Goal: Task Accomplishment & Management: Use online tool/utility

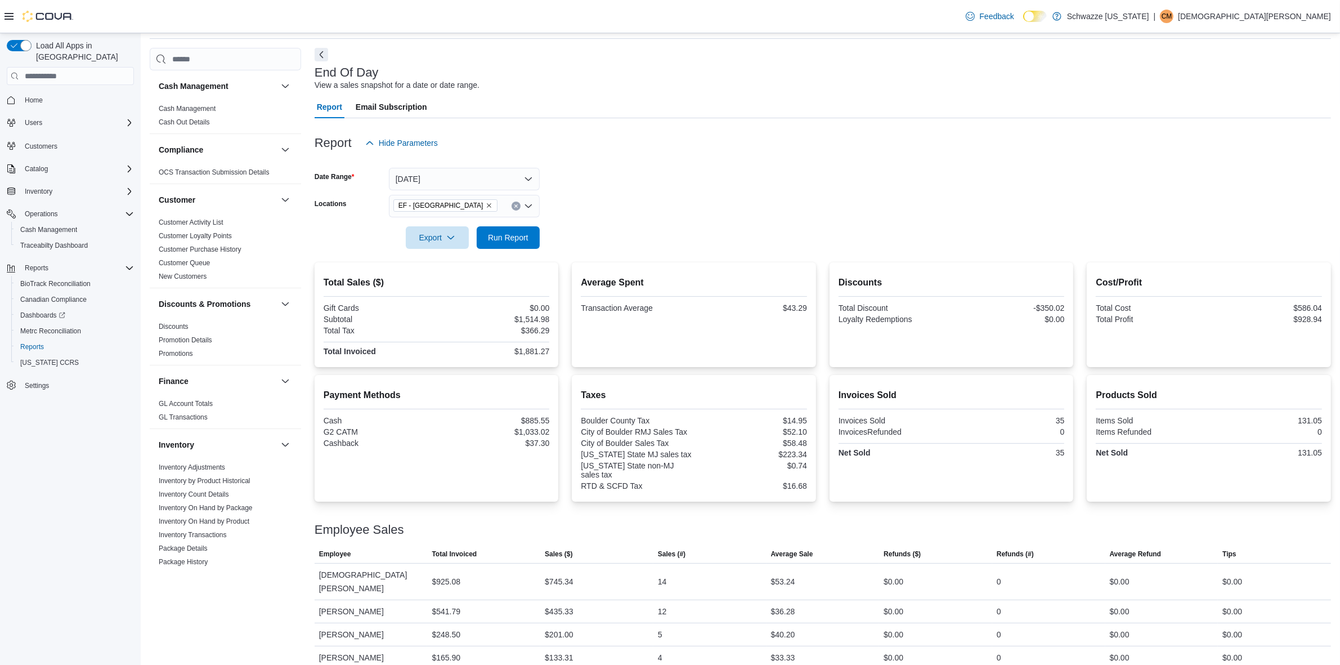
scroll to position [633, 0]
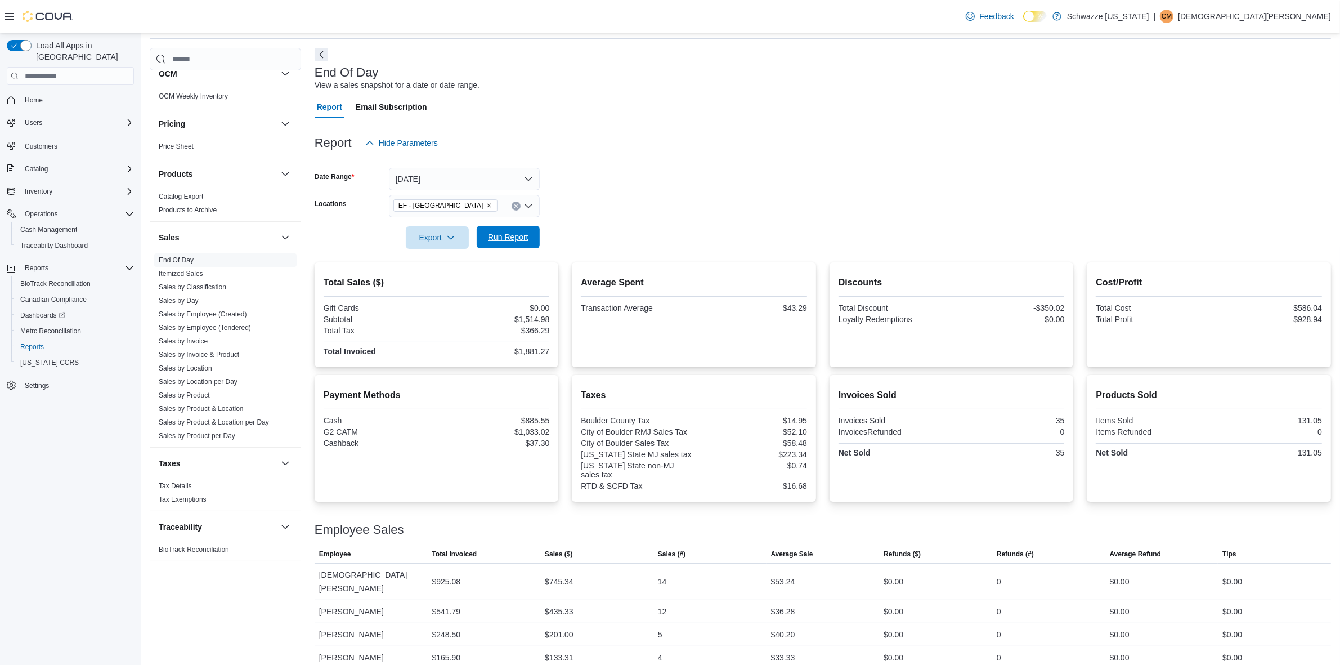
click at [504, 240] on span "Run Report" at bounding box center [508, 236] width 41 height 11
click at [519, 236] on span "Run Report" at bounding box center [508, 236] width 41 height 11
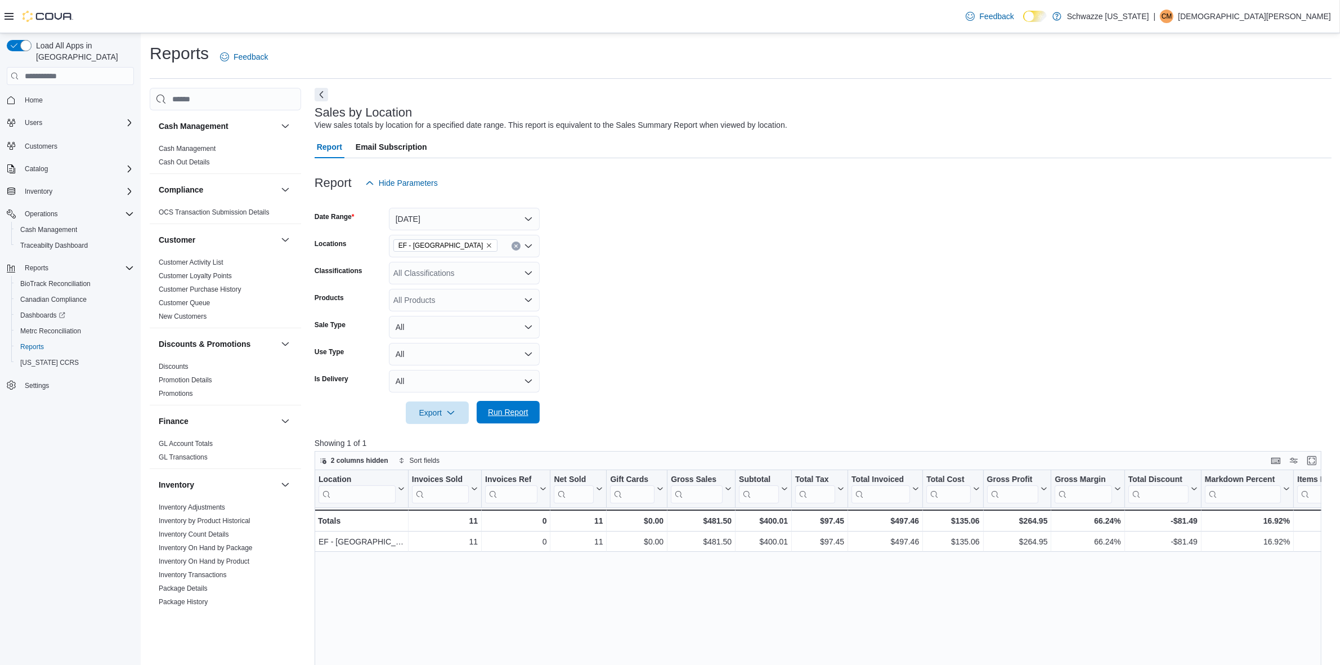
scroll to position [286, 0]
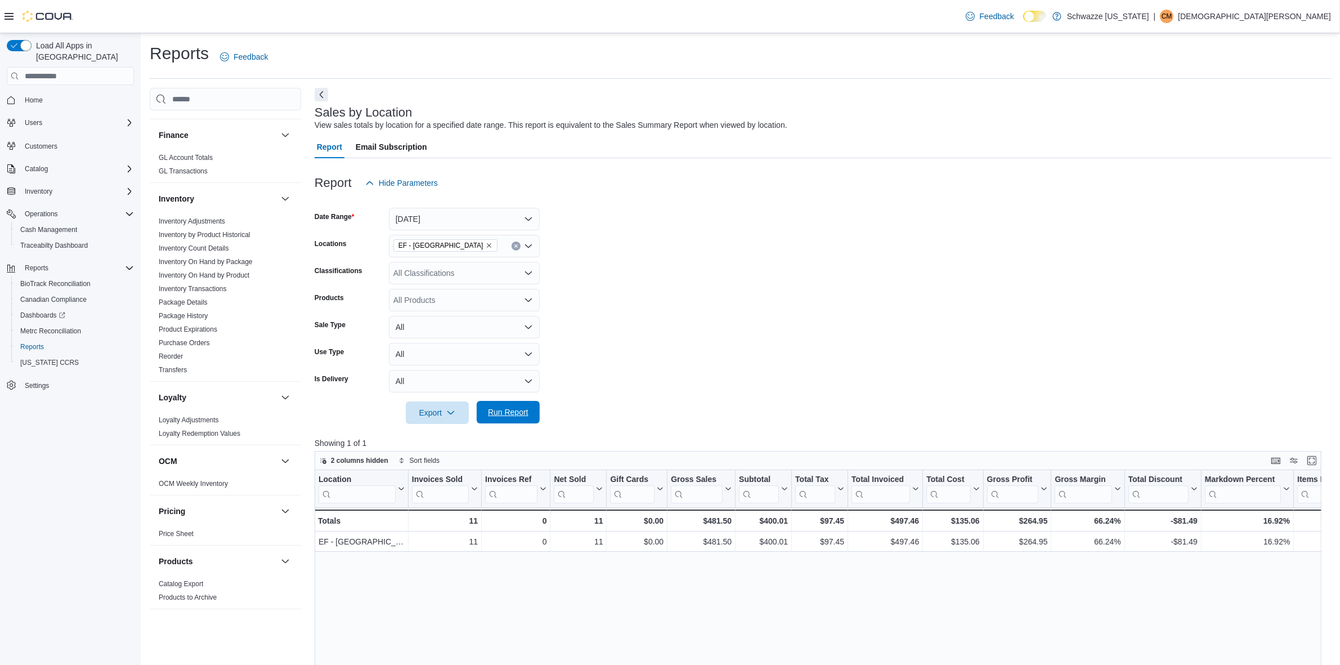
drag, startPoint x: 497, startPoint y: 412, endPoint x: 584, endPoint y: 3, distance: 418.5
click at [501, 410] on span "Run Report" at bounding box center [508, 411] width 41 height 11
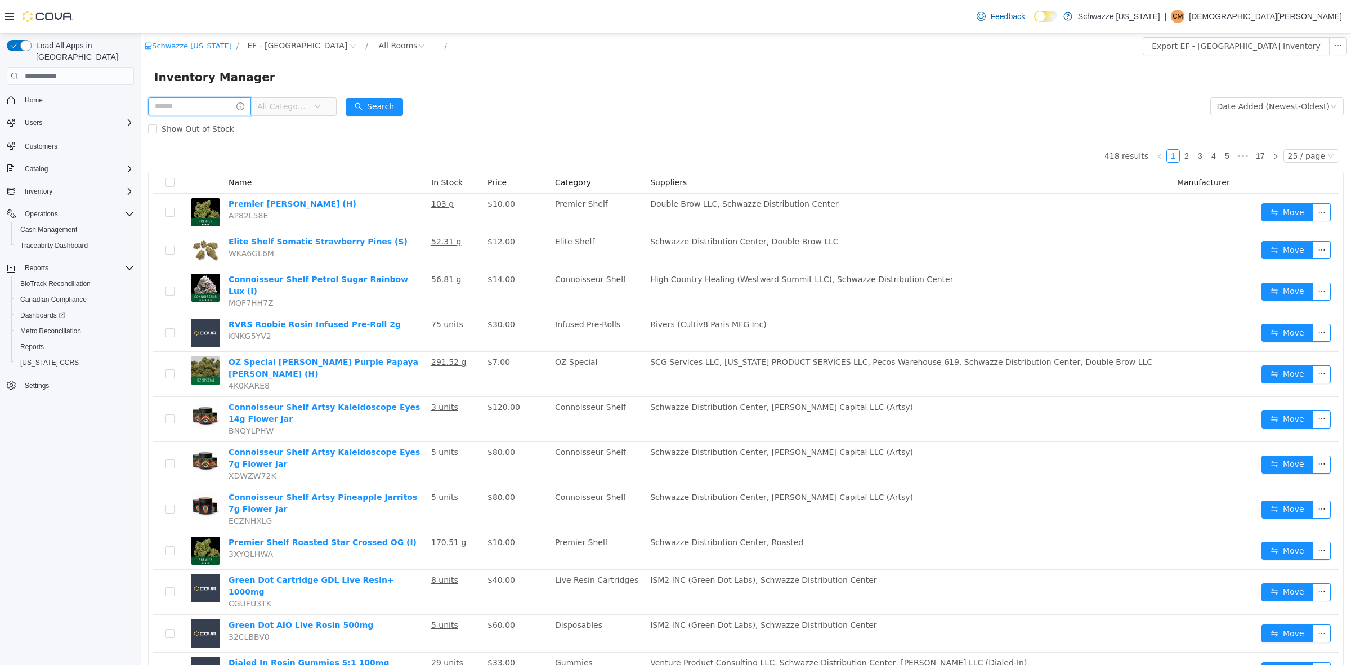
click at [220, 105] on input "text" at bounding box center [199, 106] width 103 height 18
type input "**********"
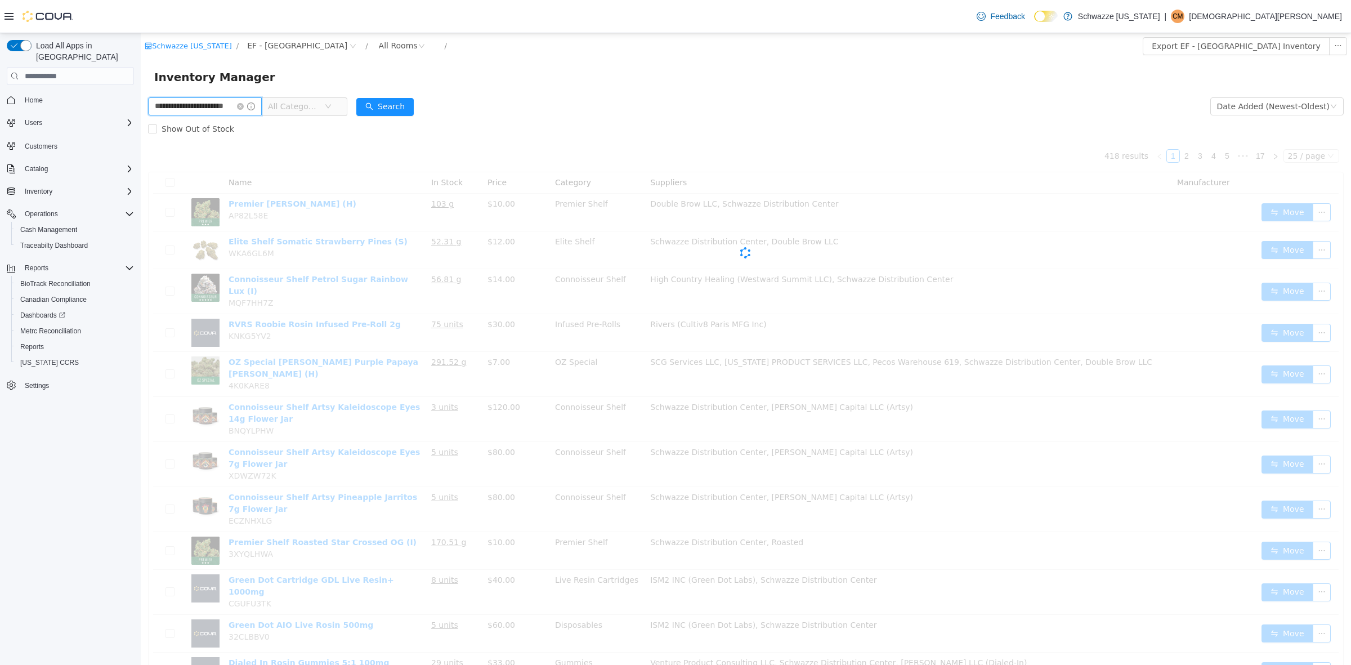
scroll to position [0, 16]
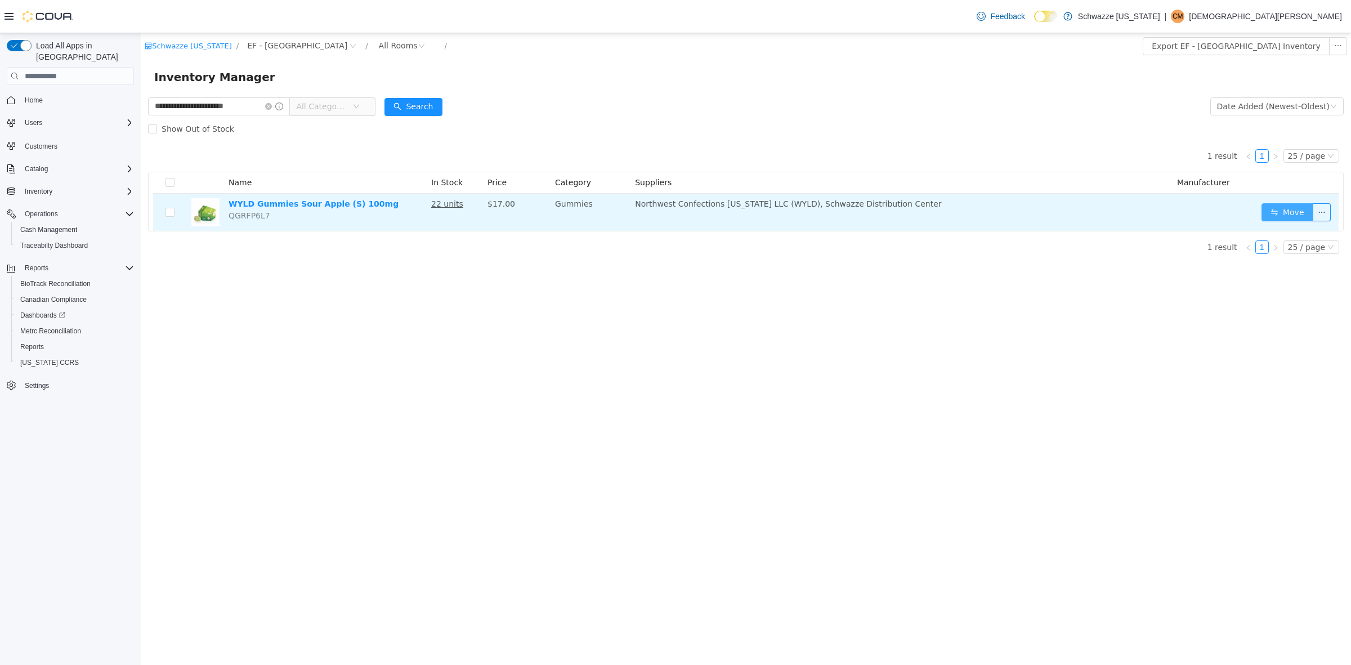
click at [1298, 209] on button "Move" at bounding box center [1288, 212] width 52 height 18
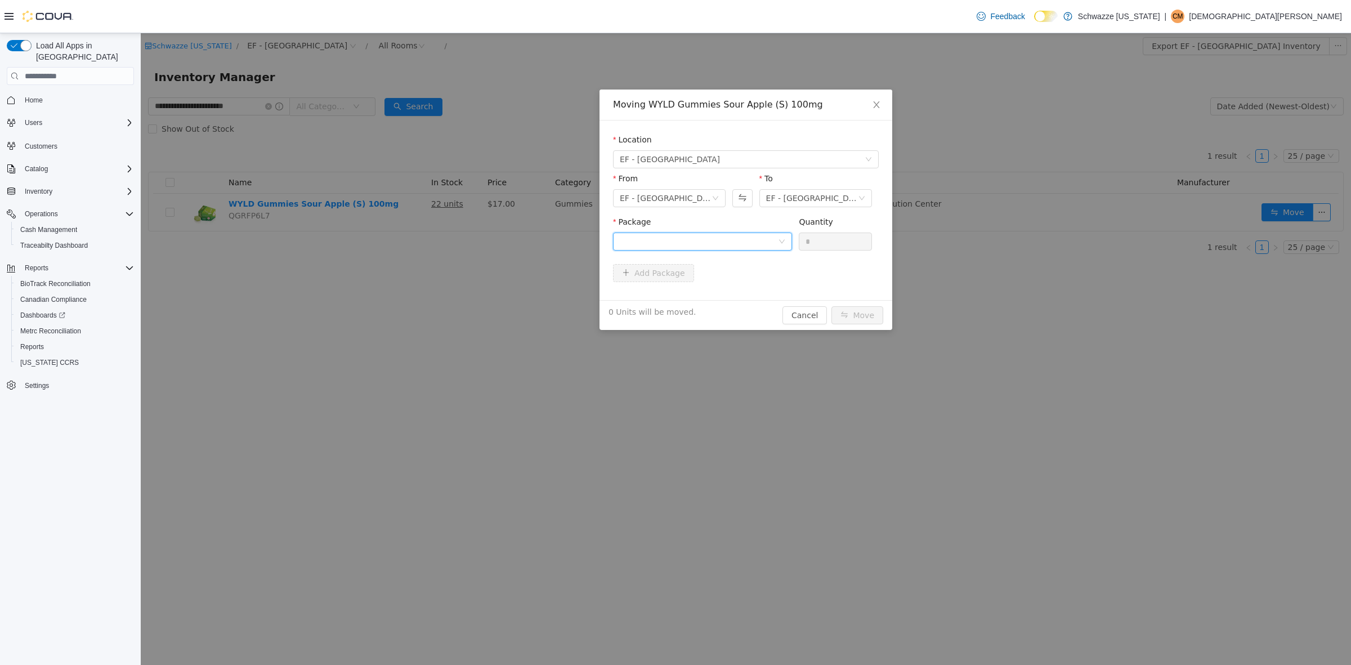
click at [741, 238] on div at bounding box center [699, 241] width 158 height 17
drag, startPoint x: 747, startPoint y: 288, endPoint x: 785, endPoint y: 282, distance: 38.7
click at [748, 288] on li "1A4000B00037AA1000445921 Quantity : 20 Units" at bounding box center [702, 288] width 179 height 30
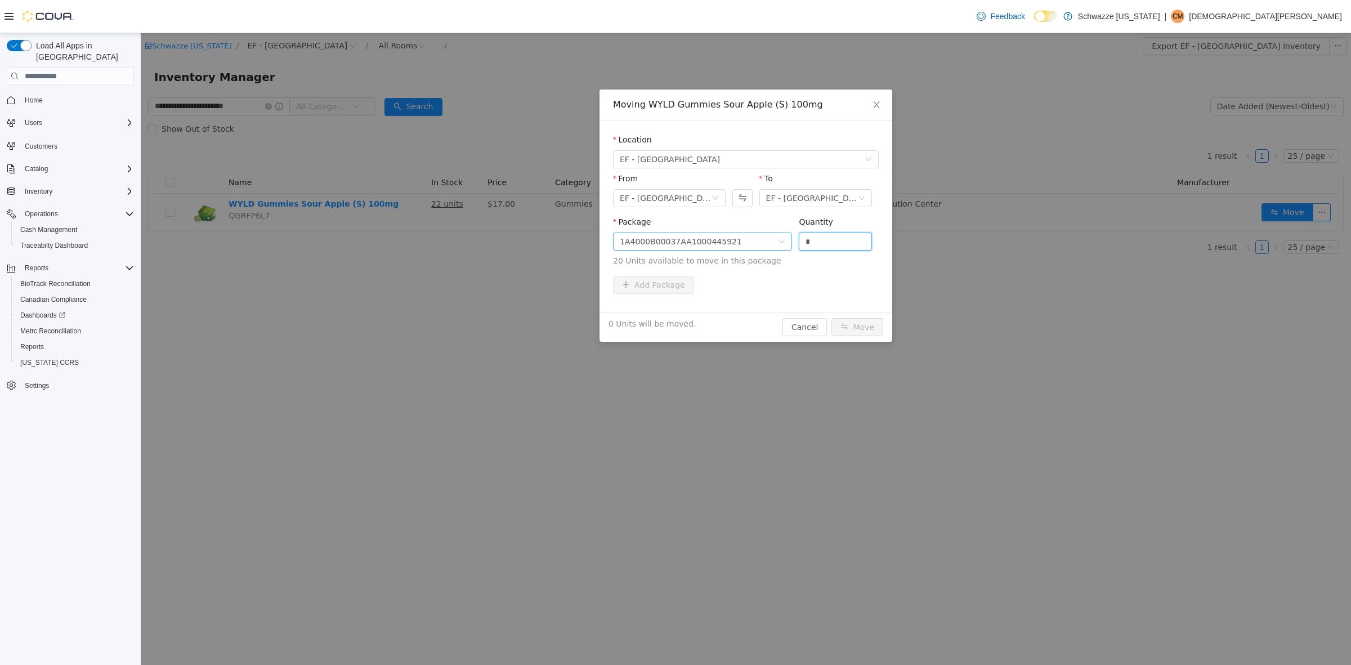
drag, startPoint x: 824, startPoint y: 241, endPoint x: 640, endPoint y: 237, distance: 184.1
click at [642, 240] on span "Package 1A4000B00037AA1000445921 Quantity * 20 Units available to move in this …" at bounding box center [746, 242] width 266 height 50
type input "**"
click at [852, 322] on button "Move" at bounding box center [857, 327] width 52 height 18
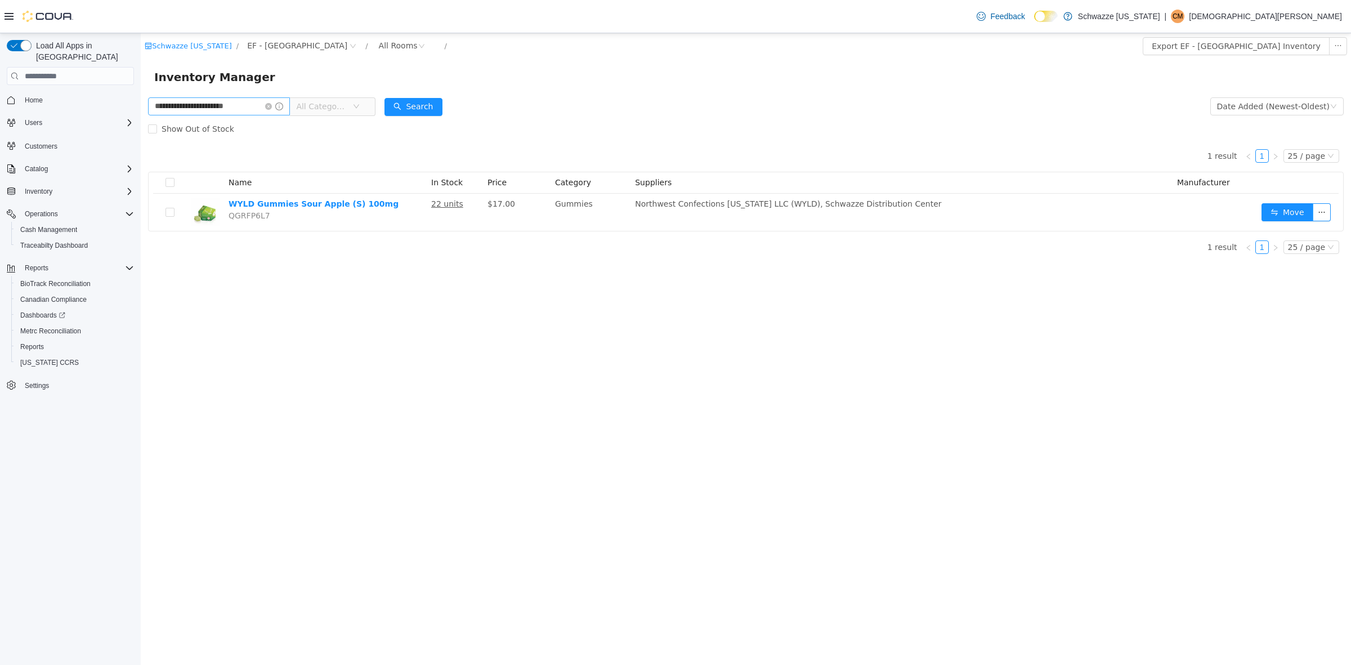
drag, startPoint x: 267, startPoint y: 104, endPoint x: 243, endPoint y: 109, distance: 24.7
click at [263, 105] on span "**********" at bounding box center [219, 106] width 142 height 18
drag, startPoint x: 240, startPoint y: 109, endPoint x: 189, endPoint y: 106, distance: 50.7
click at [221, 114] on input "**********" at bounding box center [219, 106] width 142 height 18
click at [266, 108] on icon "icon: close-circle" at bounding box center [268, 106] width 7 height 7
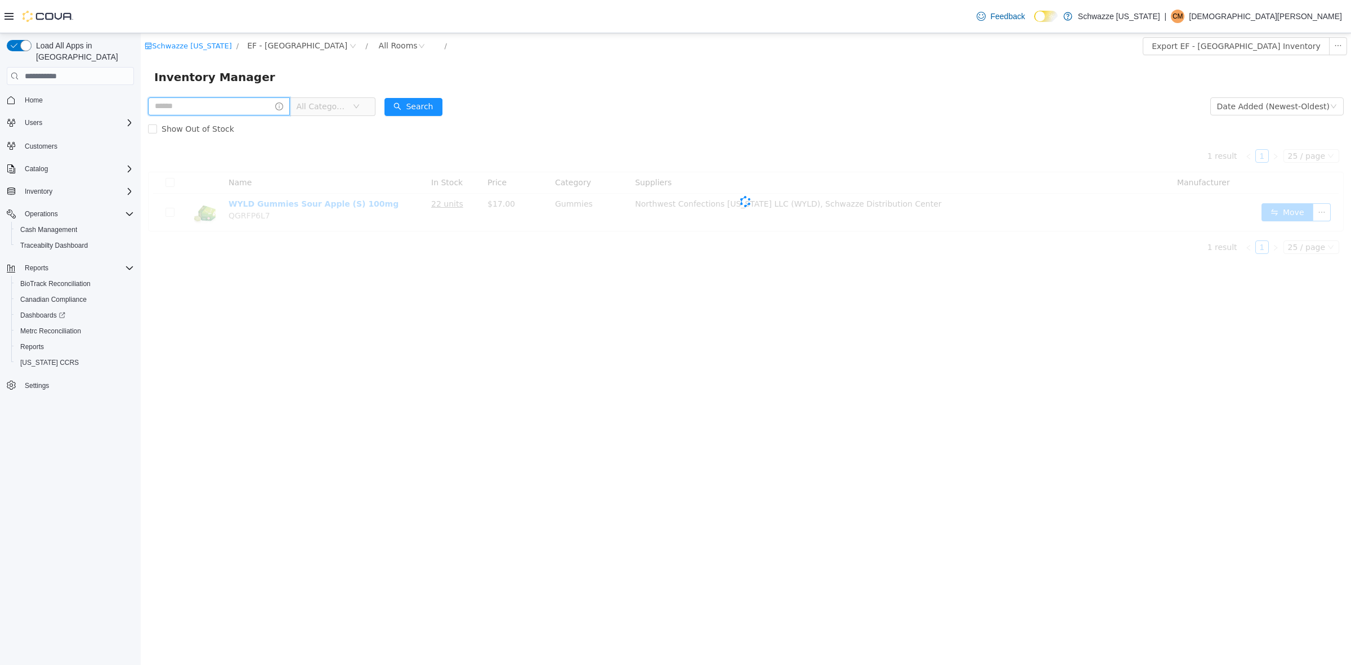
click at [260, 108] on input "text" at bounding box center [219, 106] width 142 height 18
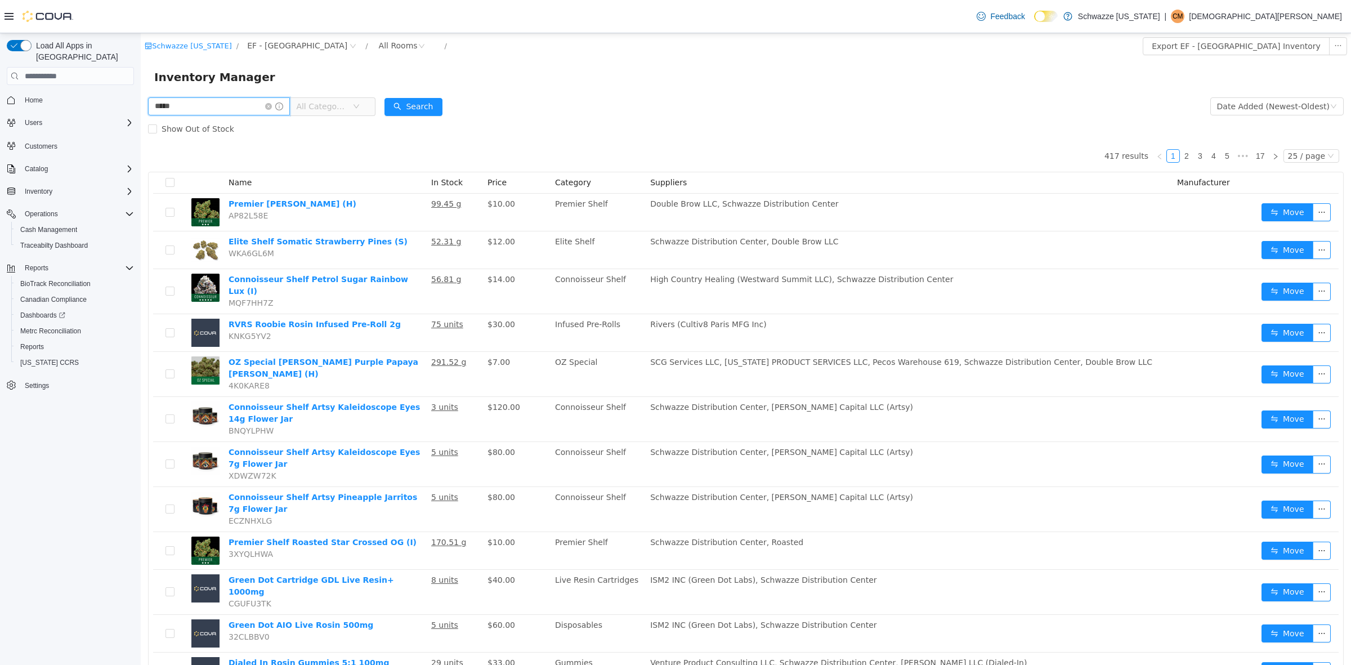
type input "*****"
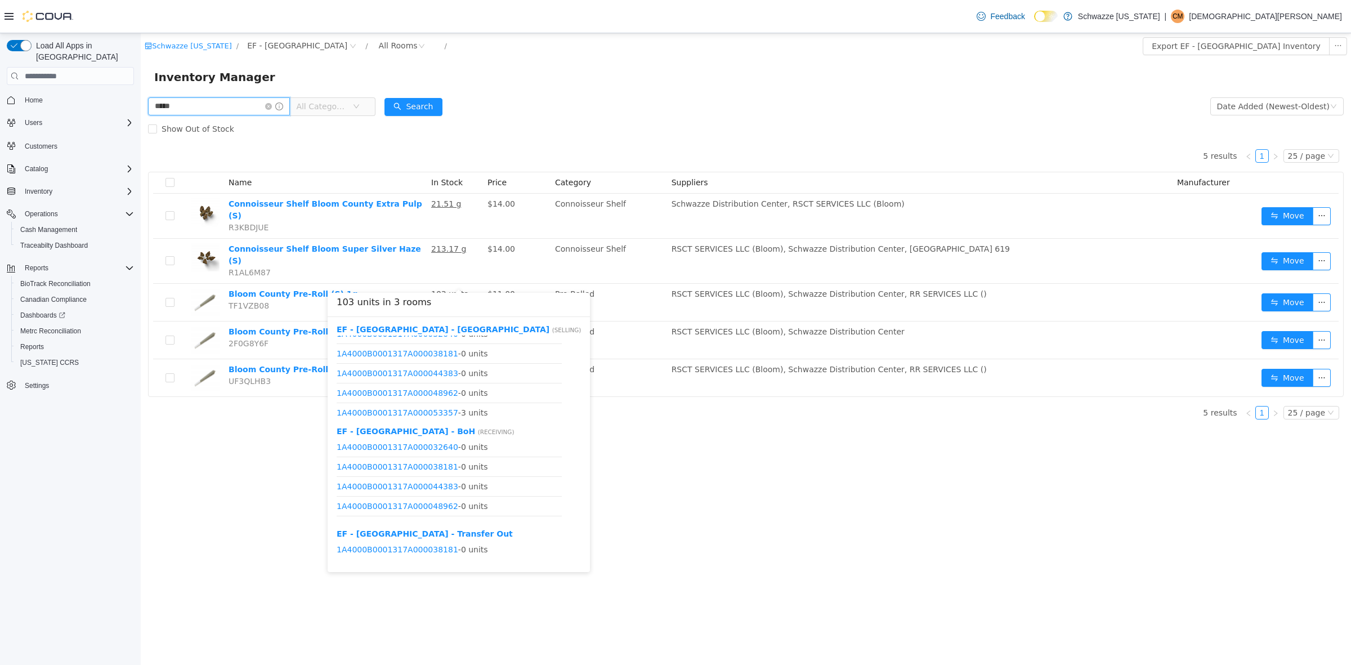
scroll to position [14, 0]
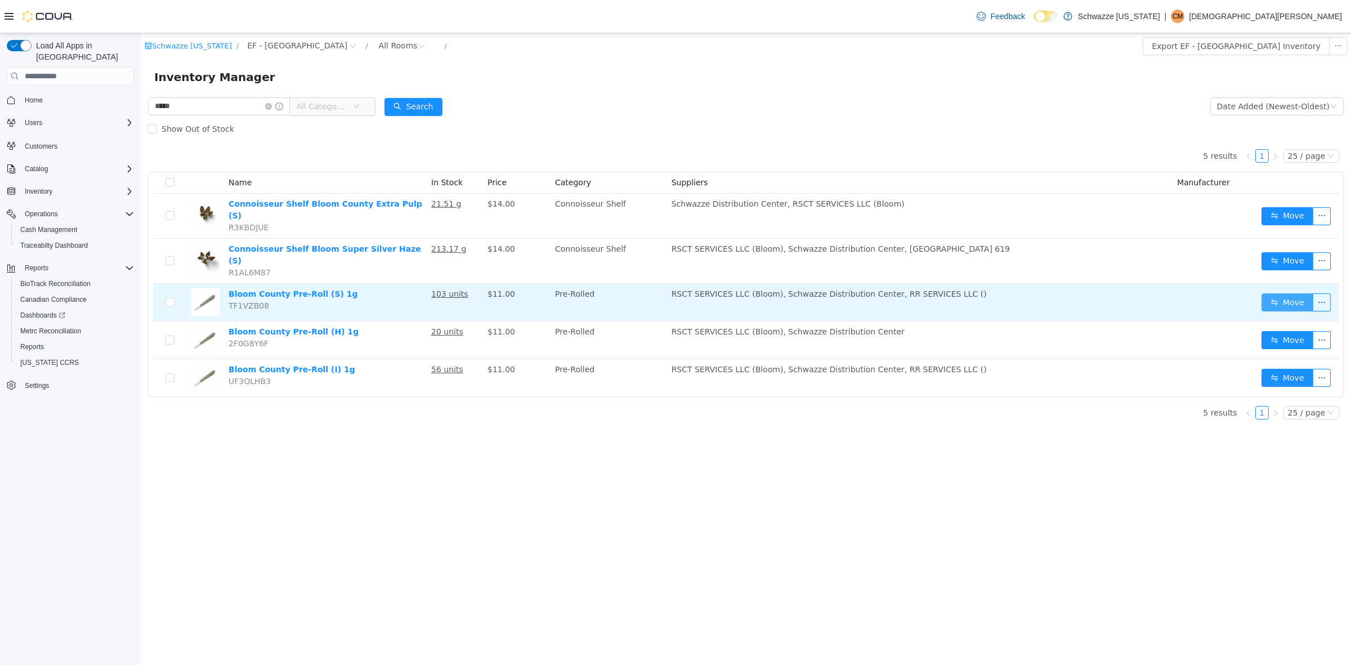
click at [1273, 293] on button "Move" at bounding box center [1288, 302] width 52 height 18
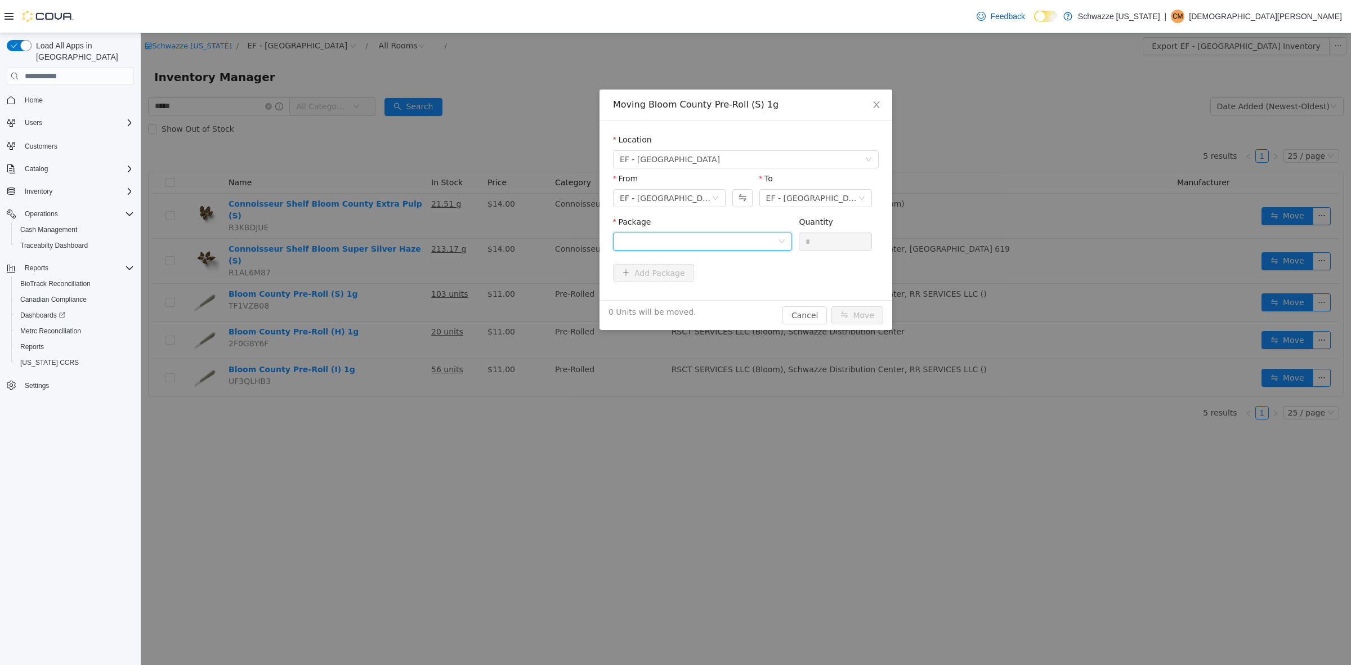
click at [732, 244] on div at bounding box center [699, 241] width 158 height 17
drag, startPoint x: 721, startPoint y: 283, endPoint x: 755, endPoint y: 275, distance: 35.8
click at [724, 283] on strong "1A4000B0001317A000055959" at bounding box center [686, 282] width 133 height 9
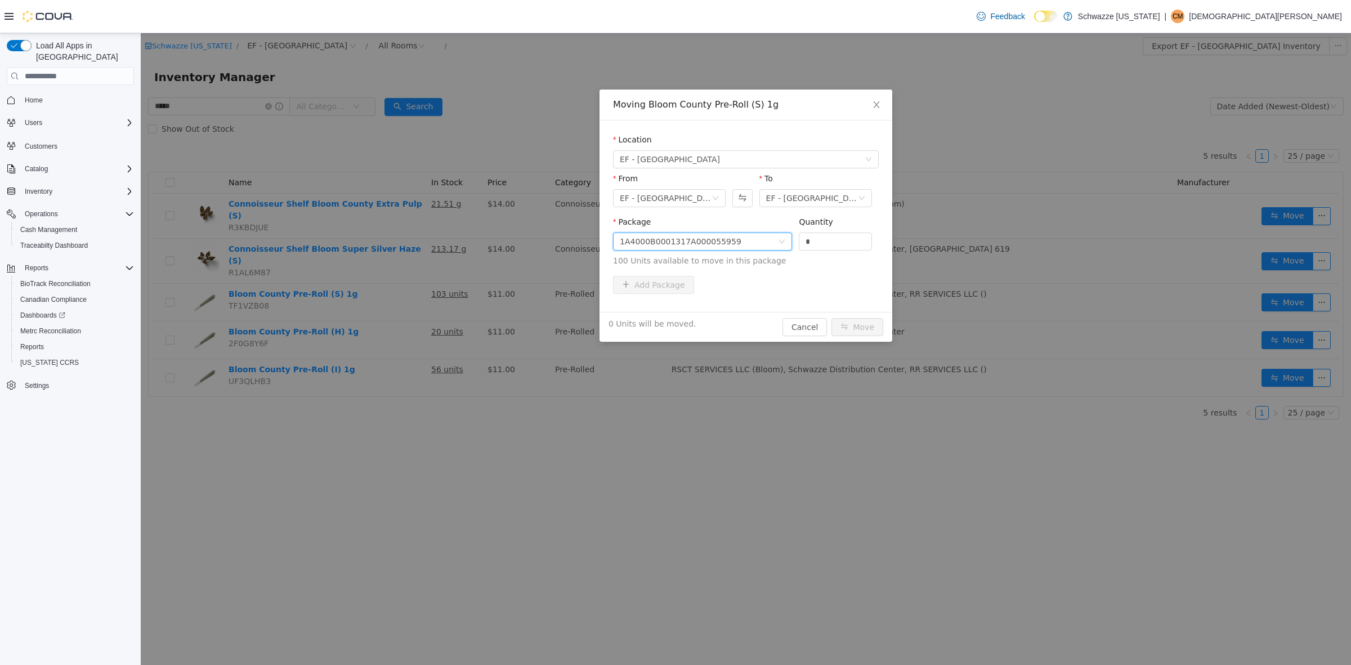
drag, startPoint x: 820, startPoint y: 244, endPoint x: 532, endPoint y: 232, distance: 288.5
click at [539, 234] on div "Moving Bloom County Pre-Roll (S) 1g Location EF - South Boulder From EF - South…" at bounding box center [746, 349] width 1210 height 632
type input "***"
click at [848, 333] on button "Move" at bounding box center [857, 327] width 52 height 18
